Goal: Task Accomplishment & Management: Manage account settings

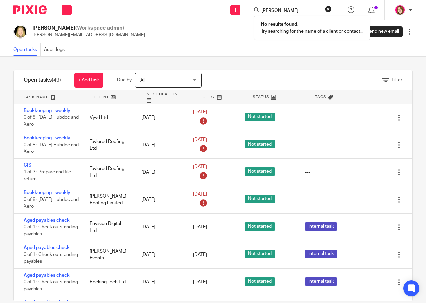
click at [329, 10] on button "reset" at bounding box center [328, 9] width 7 height 7
click at [298, 11] on input "Search" at bounding box center [290, 11] width 60 height 6
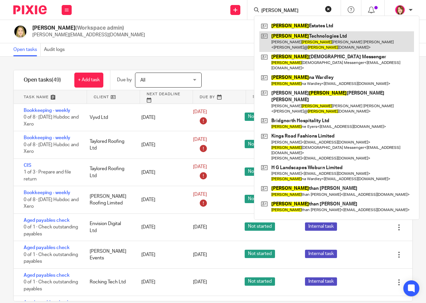
type input "joan"
click at [285, 32] on link at bounding box center [336, 41] width 155 height 21
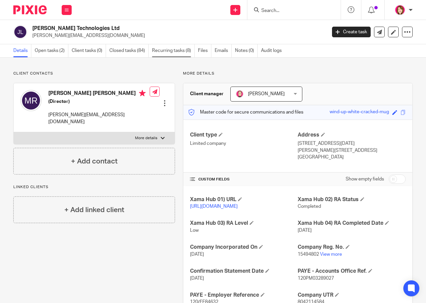
click at [165, 53] on link "Recurring tasks (8)" at bounding box center [173, 50] width 43 height 13
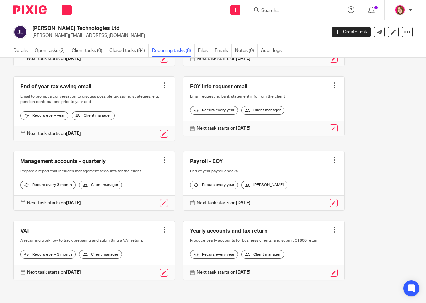
scroll to position [111, 0]
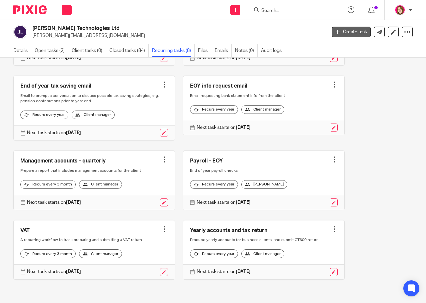
click at [352, 31] on link "Create task" at bounding box center [351, 32] width 39 height 11
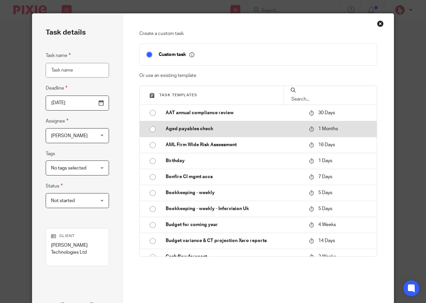
click at [149, 128] on input "radio" at bounding box center [152, 129] width 13 height 13
type input "2025-09-18"
type input "Aged payables check"
checkbox input "false"
radio input "false"
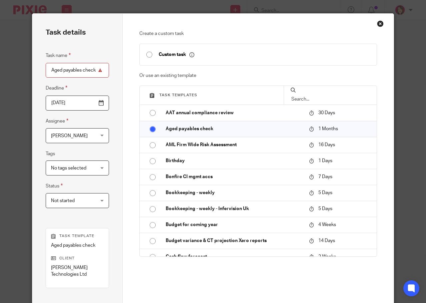
click at [100, 136] on div "Katherine Robertson Katherine Robertson" at bounding box center [77, 135] width 63 height 15
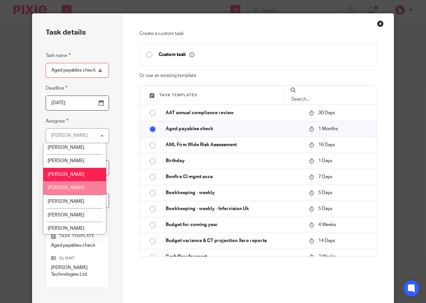
scroll to position [17, 0]
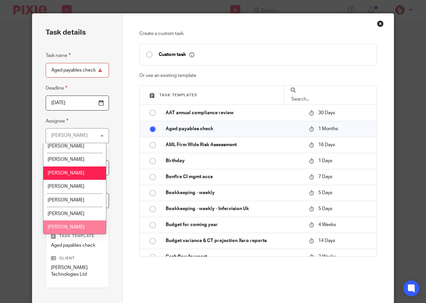
click at [79, 227] on span "Susie Adderson" at bounding box center [66, 227] width 37 height 5
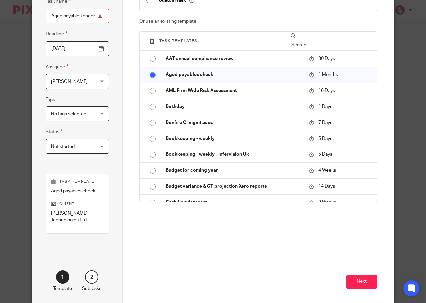
scroll to position [64, 0]
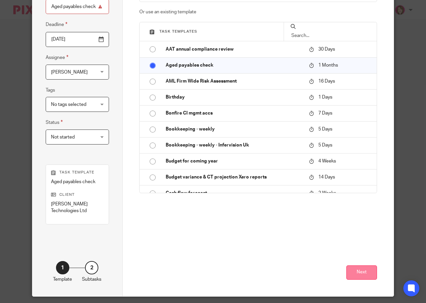
click at [362, 267] on button "Next" at bounding box center [361, 272] width 31 height 14
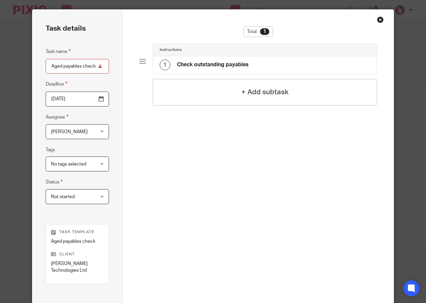
scroll to position [0, 0]
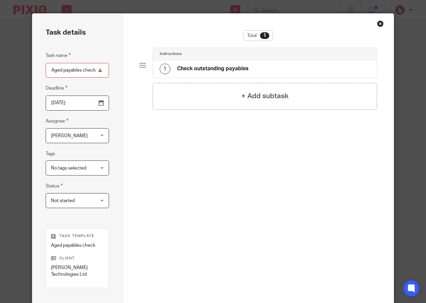
click at [379, 24] on div "Close this dialog window" at bounding box center [380, 23] width 7 height 7
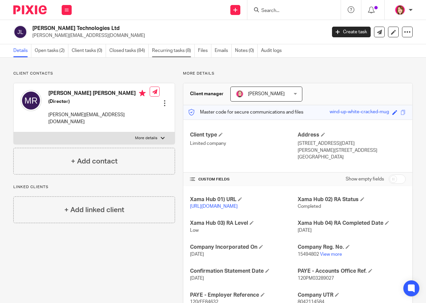
click at [160, 50] on link "Recurring tasks (8)" at bounding box center [173, 50] width 43 height 13
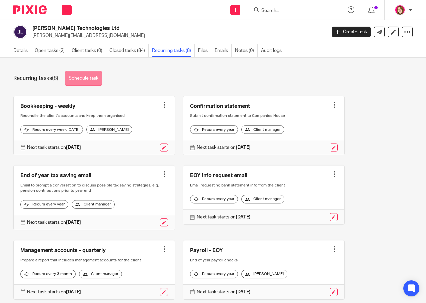
click at [95, 77] on link "Schedule task" at bounding box center [83, 78] width 37 height 15
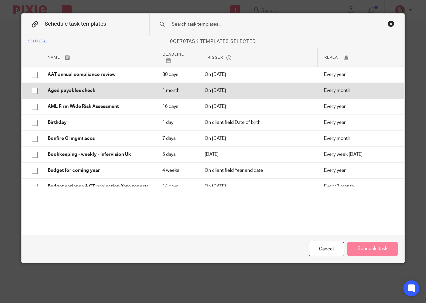
click at [34, 89] on input "checkbox" at bounding box center [34, 91] width 13 height 13
checkbox input "true"
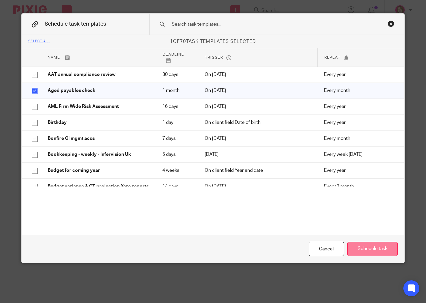
click at [357, 250] on button "Schedule task" at bounding box center [372, 249] width 50 height 14
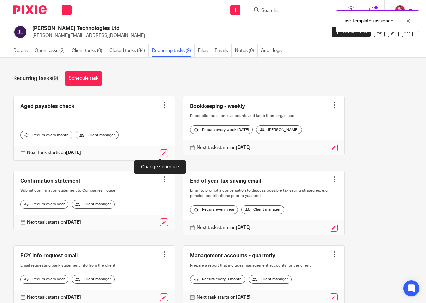
click at [162, 153] on link at bounding box center [164, 153] width 8 height 8
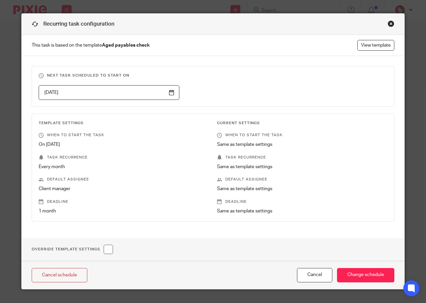
click at [107, 249] on input "checkbox" at bounding box center [108, 249] width 9 height 9
checkbox input "true"
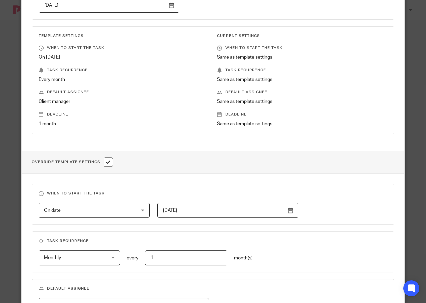
scroll to position [100, 0]
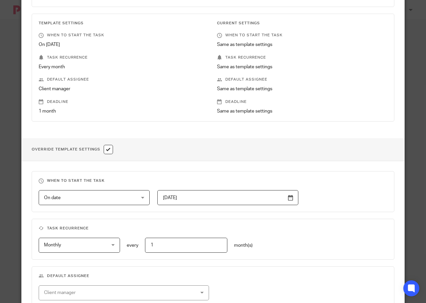
click at [288, 201] on input "2025-06-01" at bounding box center [227, 197] width 141 height 15
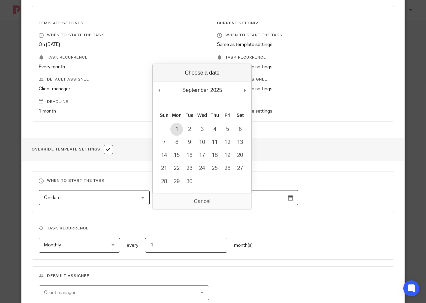
type input "2025-09-01"
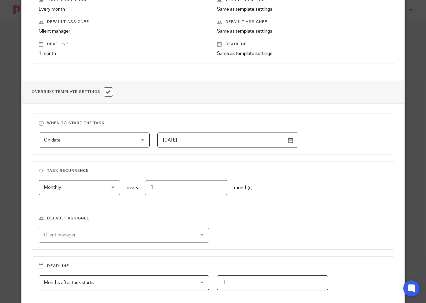
scroll to position [167, 0]
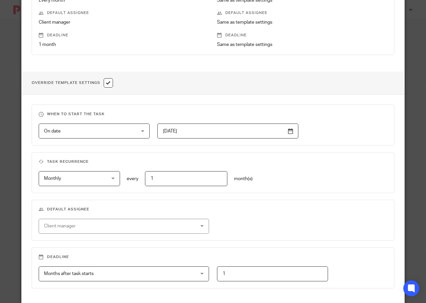
click at [133, 230] on div "Client manager" at bounding box center [110, 226] width 132 height 14
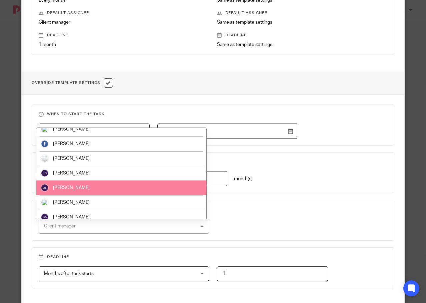
scroll to position [12, 0]
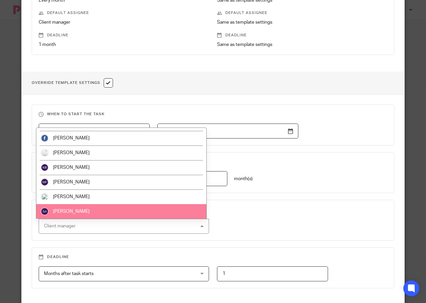
click at [123, 213] on li "Susie Adderson" at bounding box center [121, 211] width 170 height 15
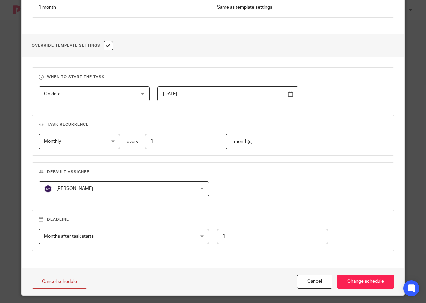
scroll to position [210, 0]
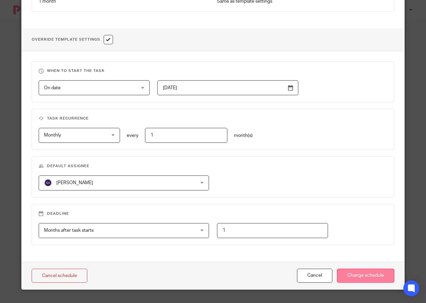
click at [378, 273] on input "Change schedule" at bounding box center [365, 276] width 57 height 14
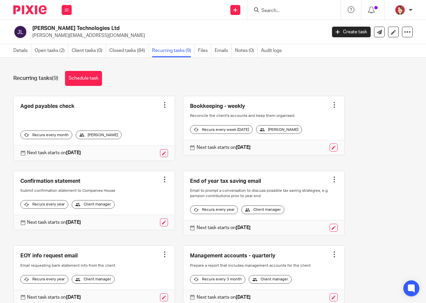
click at [264, 12] on input "Search" at bounding box center [290, 11] width 60 height 6
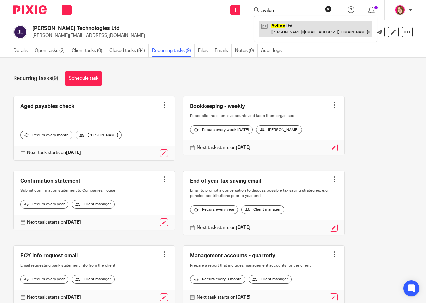
type input "avilon"
click at [281, 24] on link at bounding box center [315, 28] width 113 height 15
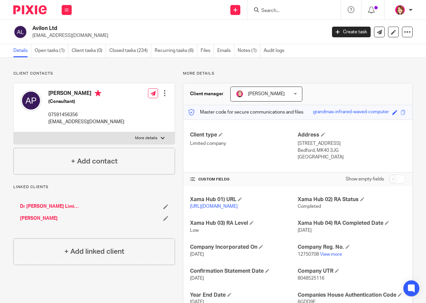
click at [270, 10] on input "Search" at bounding box center [290, 11] width 60 height 6
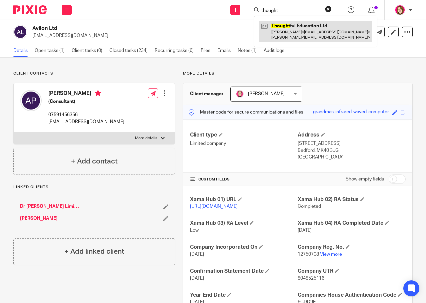
type input "thought"
click at [294, 29] on link at bounding box center [315, 31] width 113 height 21
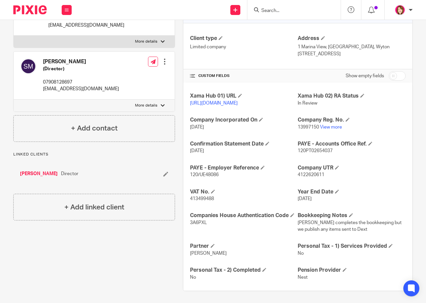
scroll to position [100, 0]
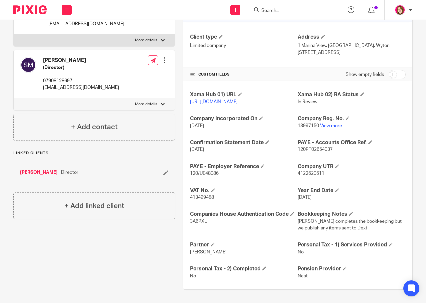
click at [395, 74] on input "checkbox" at bounding box center [396, 74] width 17 height 9
checkbox input "true"
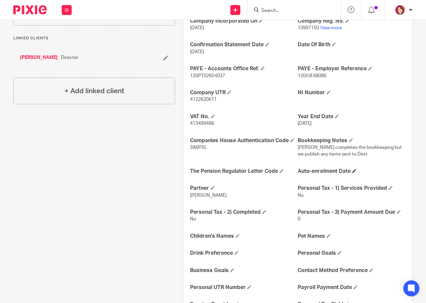
scroll to position [233, 0]
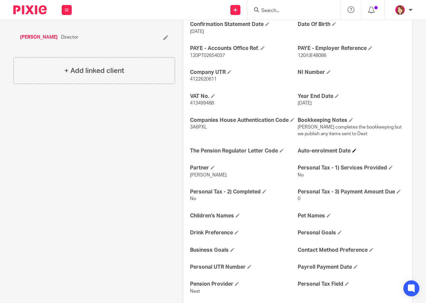
click at [351, 155] on h4 "Auto-enrolment Date" at bounding box center [351, 151] width 108 height 7
click at [352, 153] on span at bounding box center [354, 151] width 4 height 4
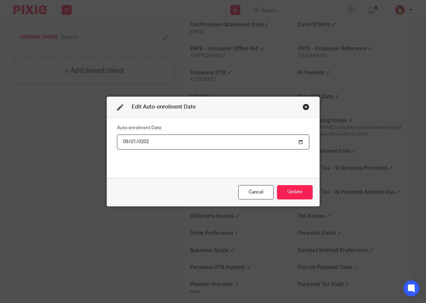
type input "2025-09-01"
click at [294, 194] on button "Update" at bounding box center [295, 192] width 36 height 14
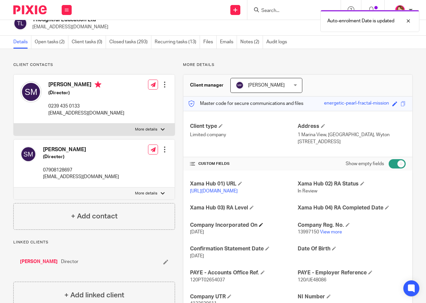
scroll to position [0, 0]
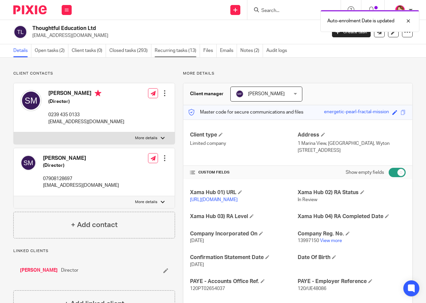
click at [178, 51] on link "Recurring tasks (13)" at bounding box center [177, 50] width 45 height 13
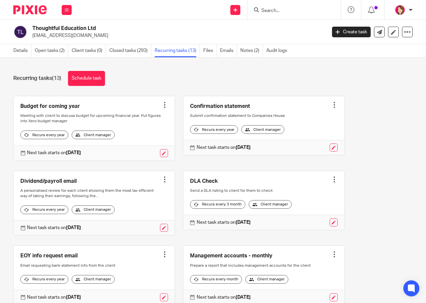
click at [274, 12] on input "Search" at bounding box center [290, 11] width 60 height 6
type input "inclusion"
click at [300, 24] on link at bounding box center [300, 26] width 83 height 10
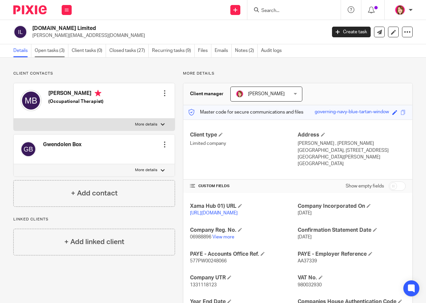
click at [55, 52] on link "Open tasks (3)" at bounding box center [52, 50] width 34 height 13
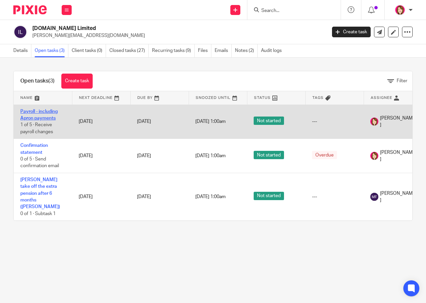
click at [50, 117] on link "Payroll - including Apron payments" at bounding box center [38, 114] width 37 height 11
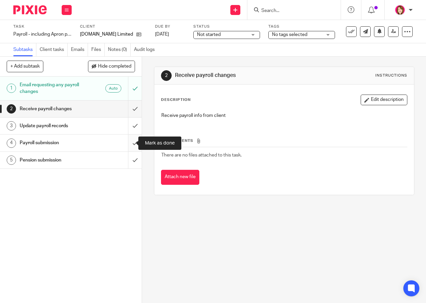
click at [127, 142] on input "submit" at bounding box center [71, 143] width 142 height 17
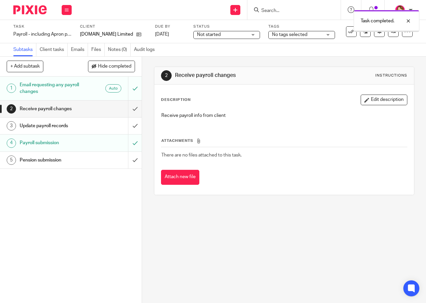
click at [128, 127] on input "submit" at bounding box center [71, 126] width 142 height 17
click at [127, 108] on input "submit" at bounding box center [71, 109] width 142 height 17
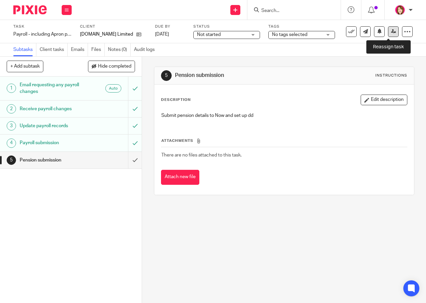
click at [391, 33] on icon at bounding box center [393, 31] width 5 height 5
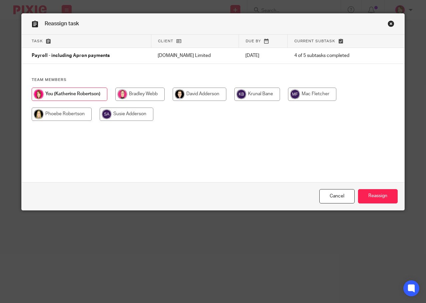
click at [313, 90] on input "radio" at bounding box center [312, 94] width 48 height 13
radio input "true"
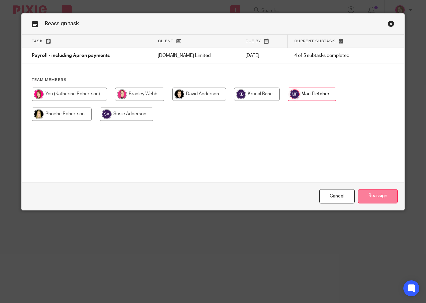
click at [368, 197] on input "Reassign" at bounding box center [378, 196] width 40 height 14
